Goal: Transaction & Acquisition: Book appointment/travel/reservation

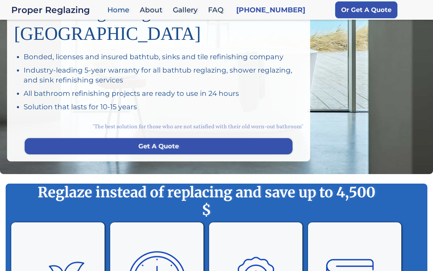
scroll to position [68, 0]
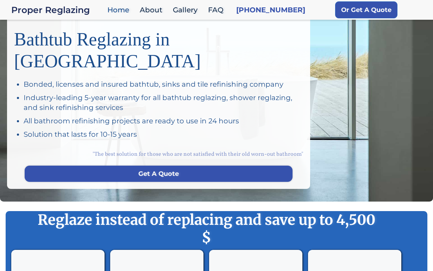
click at [107, 41] on h1 "Bathtub Reglazing in [GEOGRAPHIC_DATA]" at bounding box center [158, 47] width 289 height 49
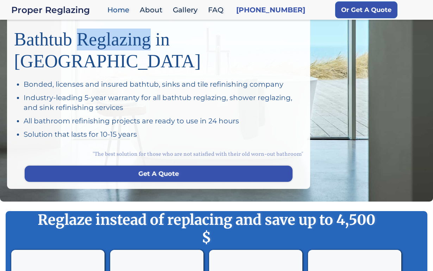
click at [107, 41] on h1 "Bathtub Reglazing in [GEOGRAPHIC_DATA]" at bounding box center [158, 47] width 289 height 49
copy h1 "Reglazing"
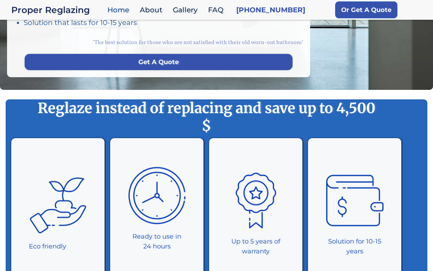
scroll to position [193, 0]
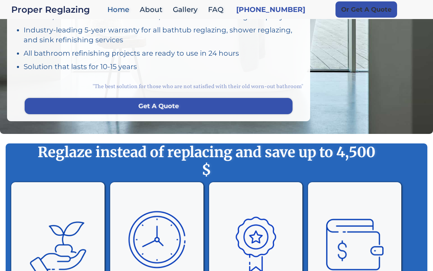
click at [353, 13] on link "Or Get A Quote" at bounding box center [367, 9] width 62 height 16
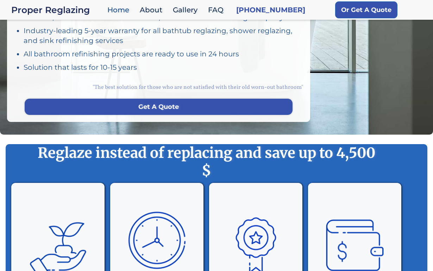
scroll to position [134, 0]
